Goal: Register for event/course

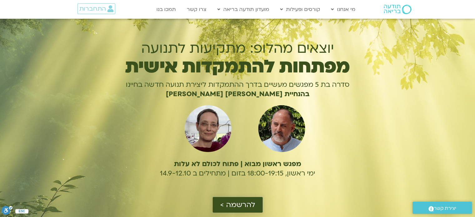
click at [239, 204] on span "להרשמה >" at bounding box center [237, 205] width 35 height 8
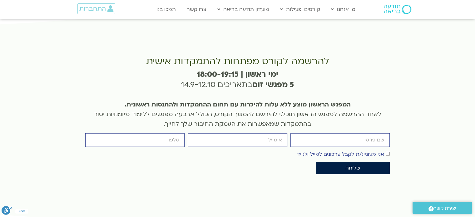
scroll to position [1498, 0]
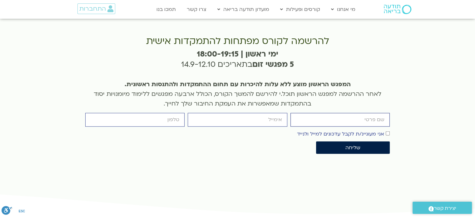
click at [359, 113] on input "firstname" at bounding box center [339, 119] width 99 height 13
type input "ענבל ביניה"
type input "inbalnachman@gmail.com"
type input "0528288810"
click at [360, 141] on button "שליחה" at bounding box center [353, 147] width 74 height 12
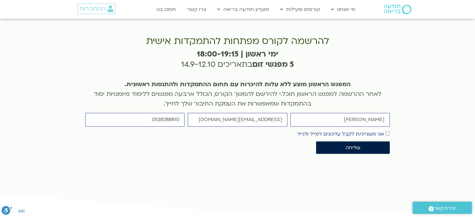
click at [392, 81] on div "להרשמה לקורס מפתחות להתמקדות אישית ימי ראשון | 18:00-19:15 5 מפגשי זום בתאריכים…" at bounding box center [237, 99] width 311 height 132
click at [354, 145] on span "שליחה" at bounding box center [352, 148] width 15 height 6
click at [361, 145] on span "שליחה" at bounding box center [353, 148] width 59 height 6
